Goal: Find specific page/section

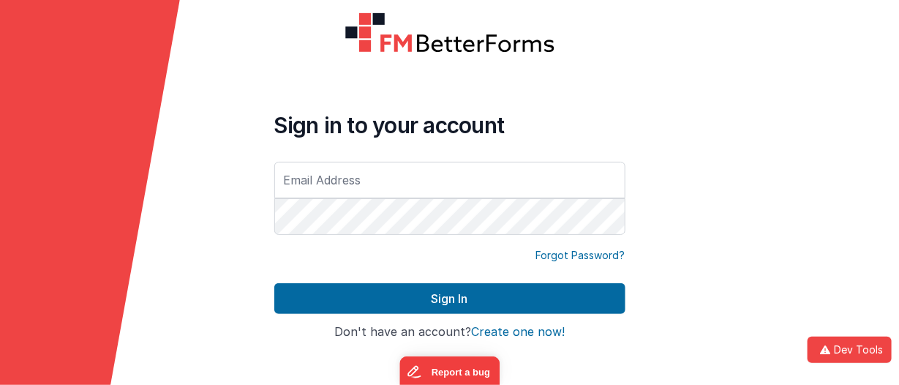
click at [313, 192] on input "text" at bounding box center [449, 180] width 351 height 37
type input "[PERSON_NAME][EMAIL_ADDRESS][DOMAIN_NAME]"
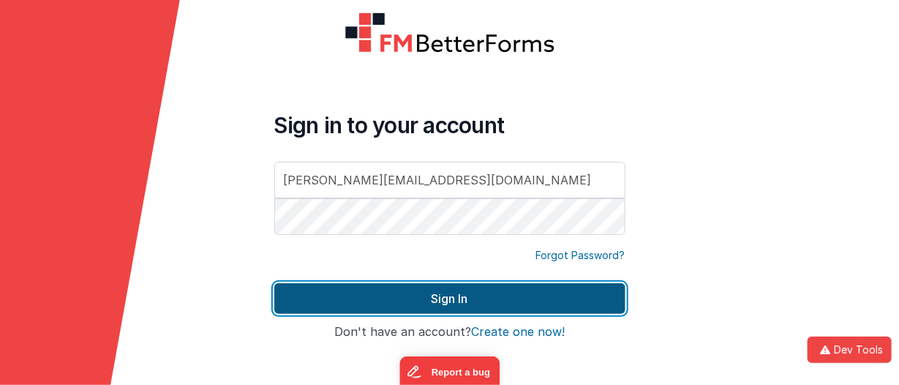
click at [429, 295] on button "Sign In" at bounding box center [449, 298] width 351 height 31
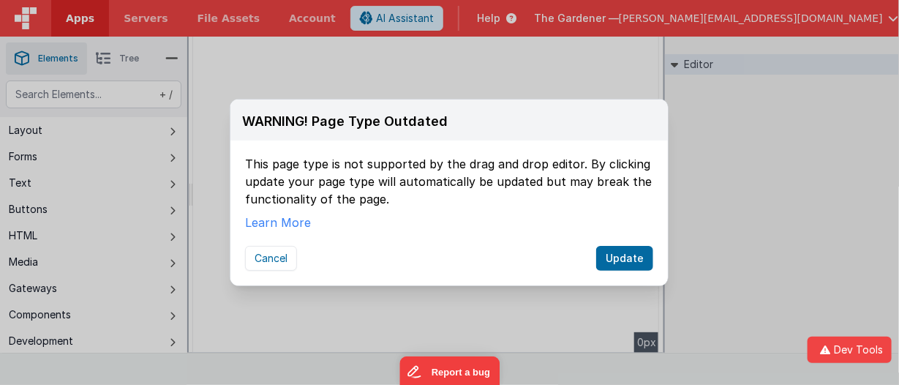
click at [651, 20] on div "WARNING! Page Type Outdated This page type is not supported by the drag and dro…" at bounding box center [449, 192] width 899 height 385
click at [623, 252] on button "Update" at bounding box center [624, 258] width 57 height 25
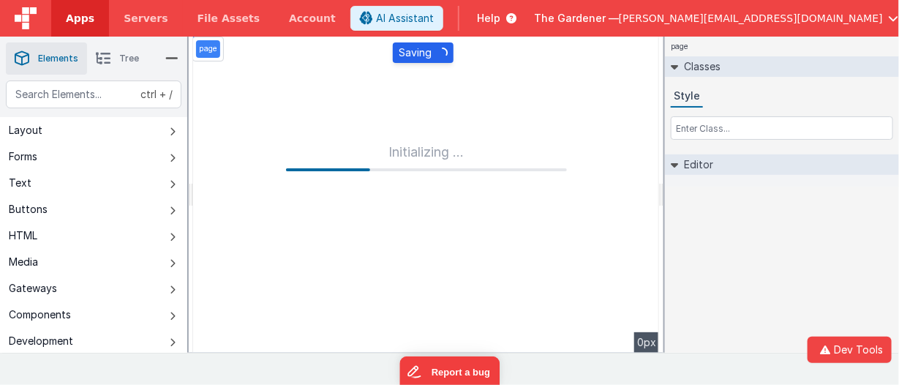
click at [500, 14] on span "Help" at bounding box center [488, 18] width 23 height 15
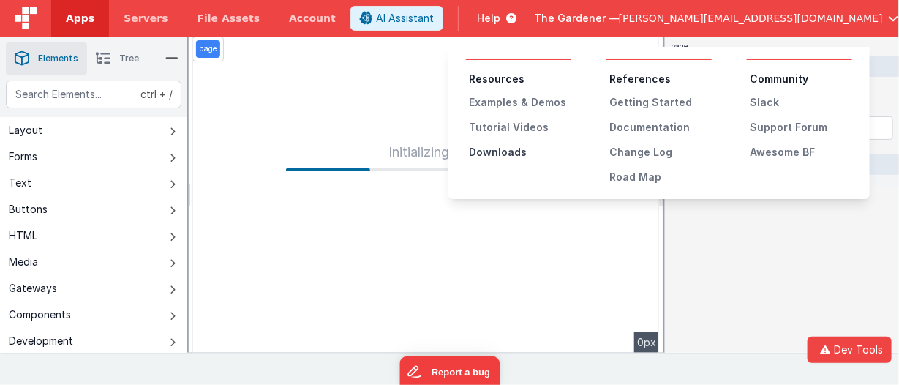
click at [503, 149] on div "Downloads" at bounding box center [520, 152] width 102 height 15
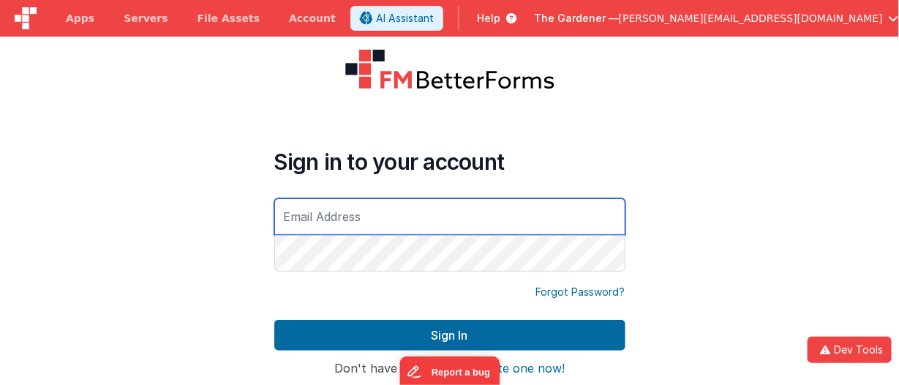
type input "[PERSON_NAME][EMAIL_ADDRESS][DOMAIN_NAME]"
